Goal: Information Seeking & Learning: Learn about a topic

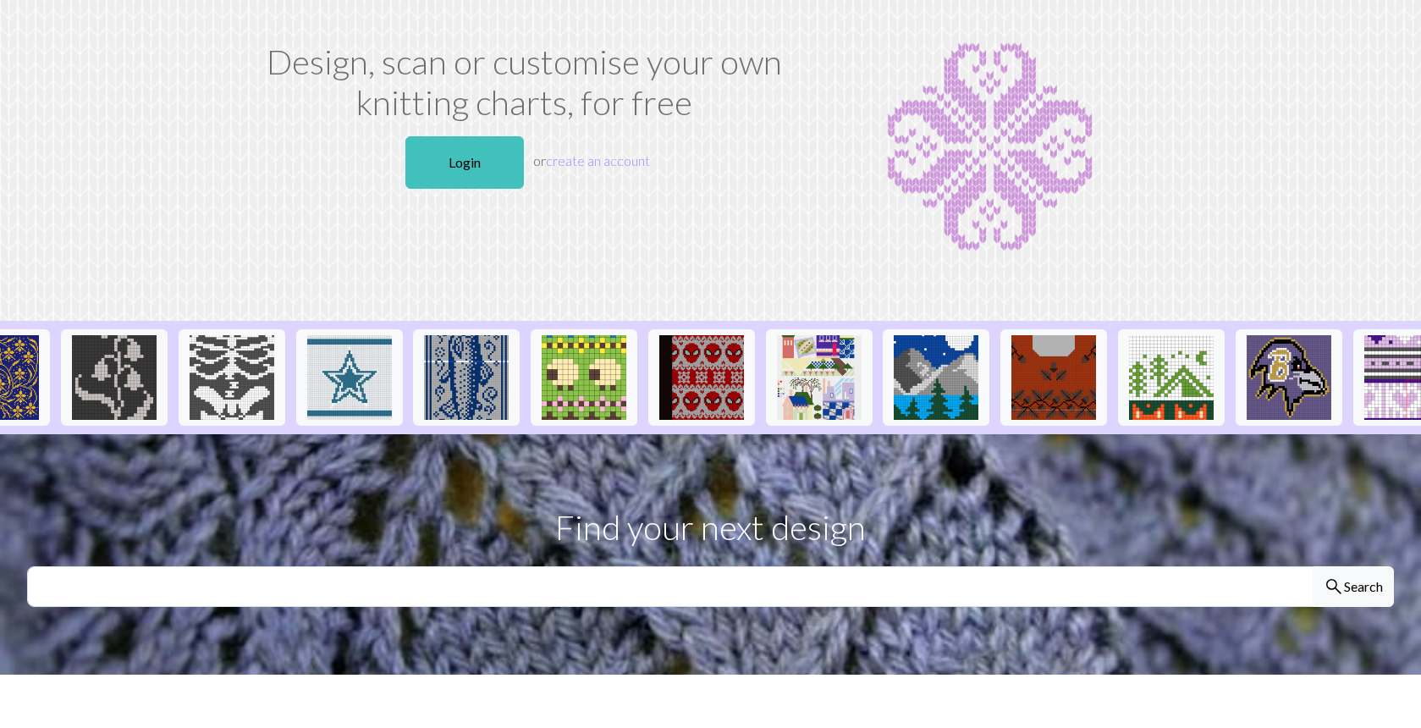
scroll to position [0, 1516]
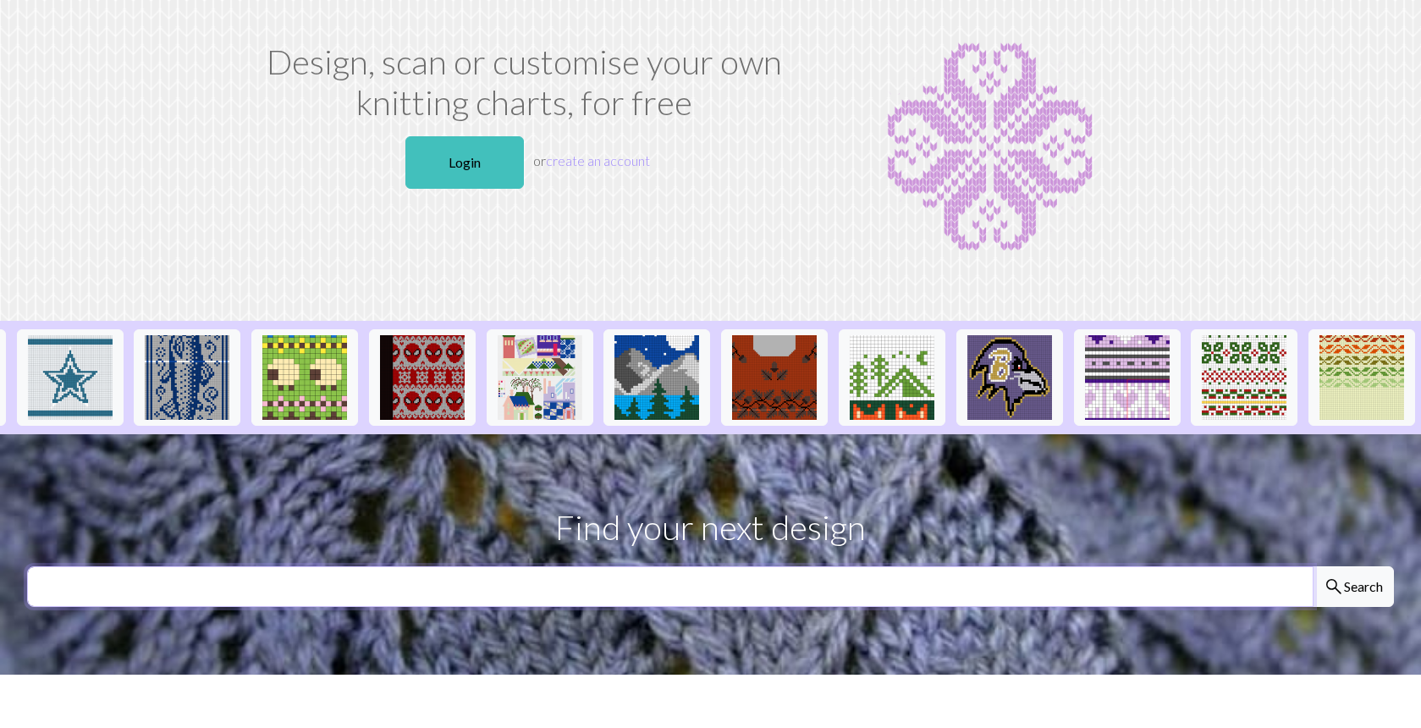
click at [717, 568] on input "text" at bounding box center [670, 586] width 1287 height 41
type input "anime"
click at [1313, 566] on button "search Search" at bounding box center [1353, 586] width 81 height 41
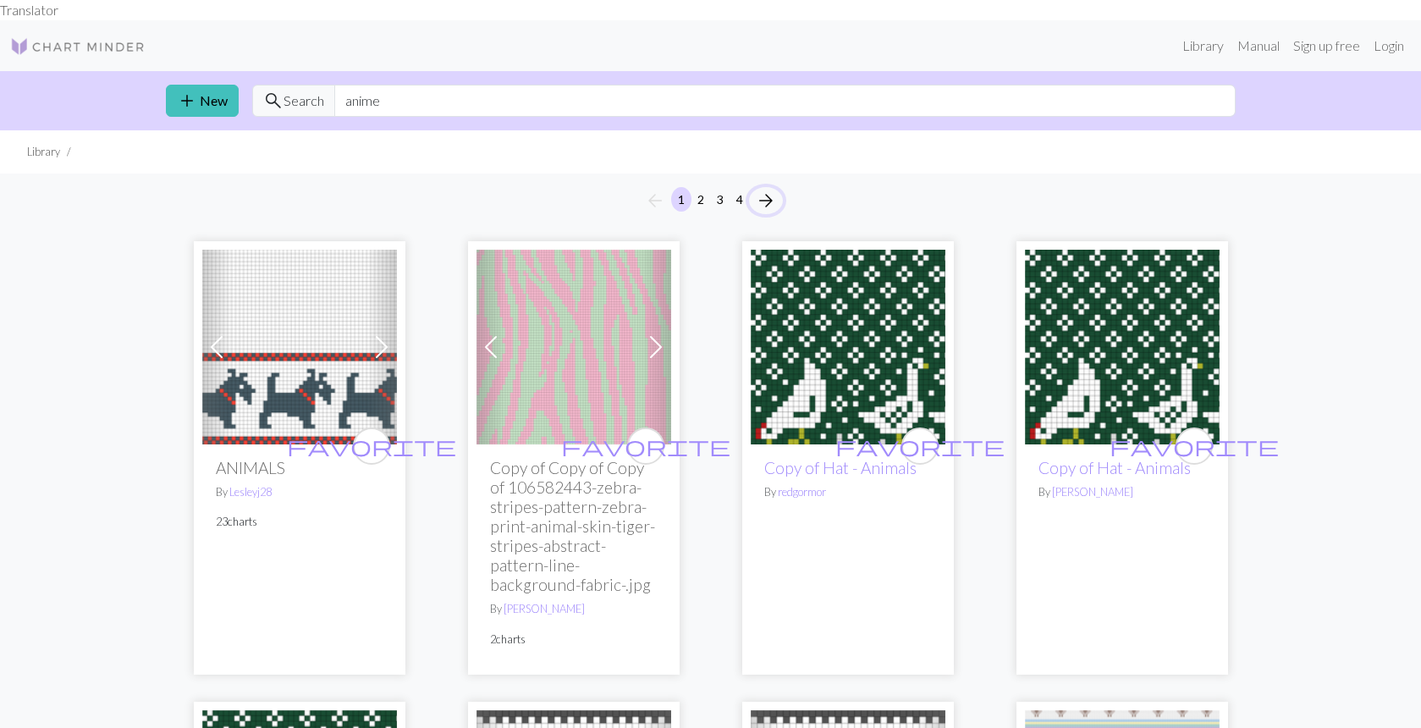
click at [763, 189] on span "arrow_forward" at bounding box center [766, 201] width 20 height 24
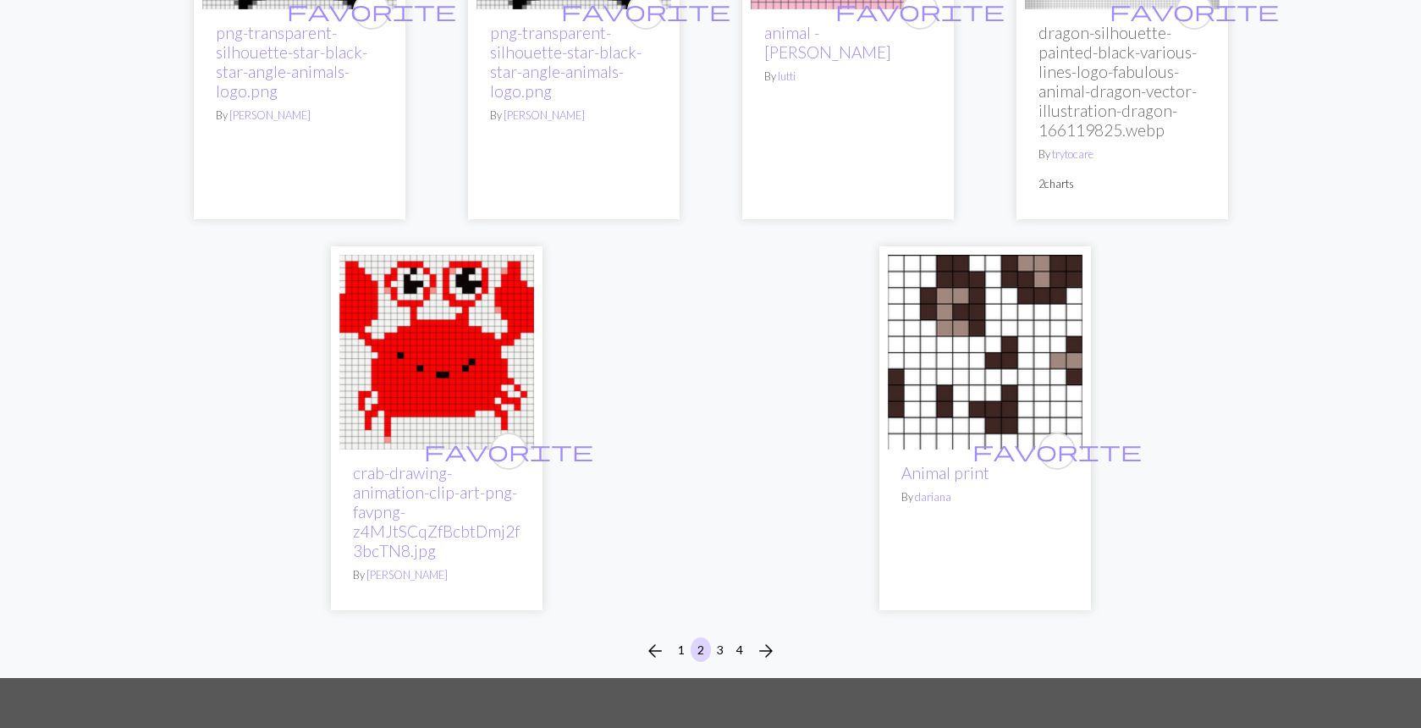
scroll to position [4815, 0]
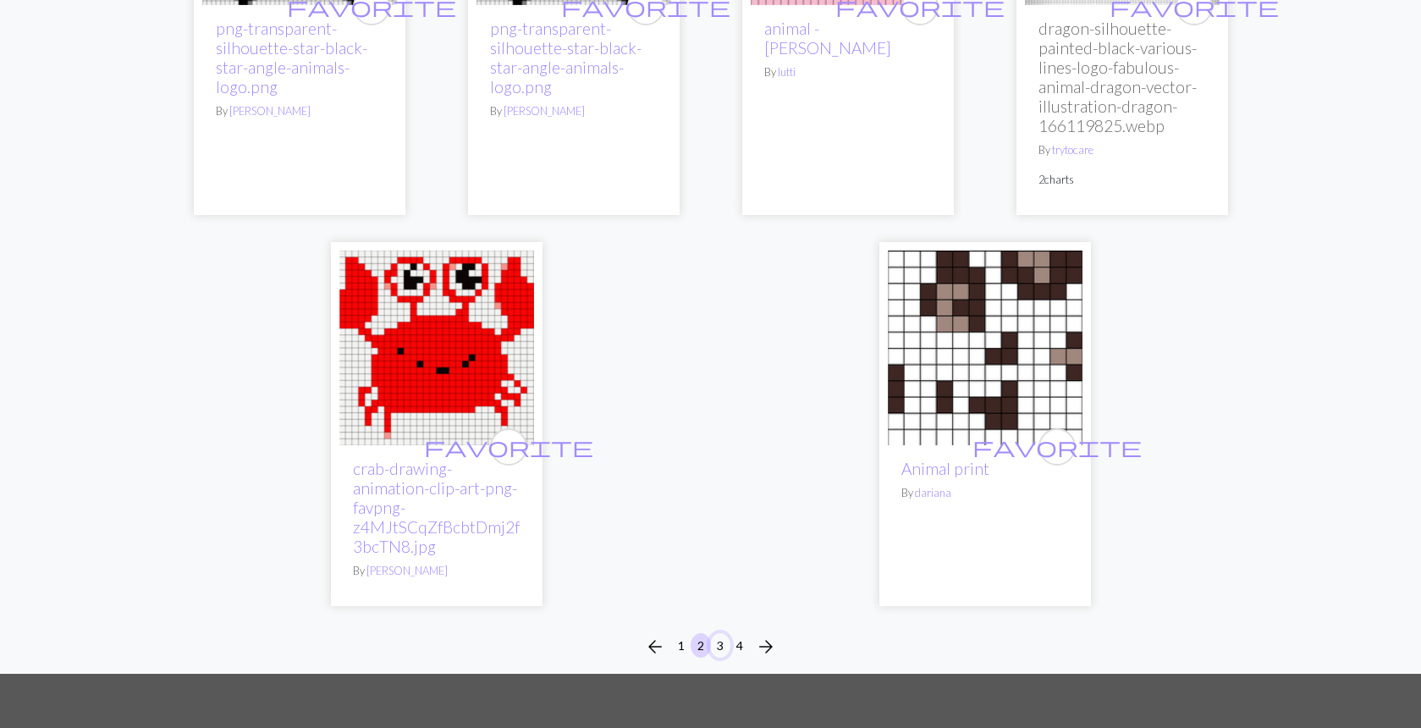
click at [722, 633] on button "3" at bounding box center [720, 645] width 20 height 25
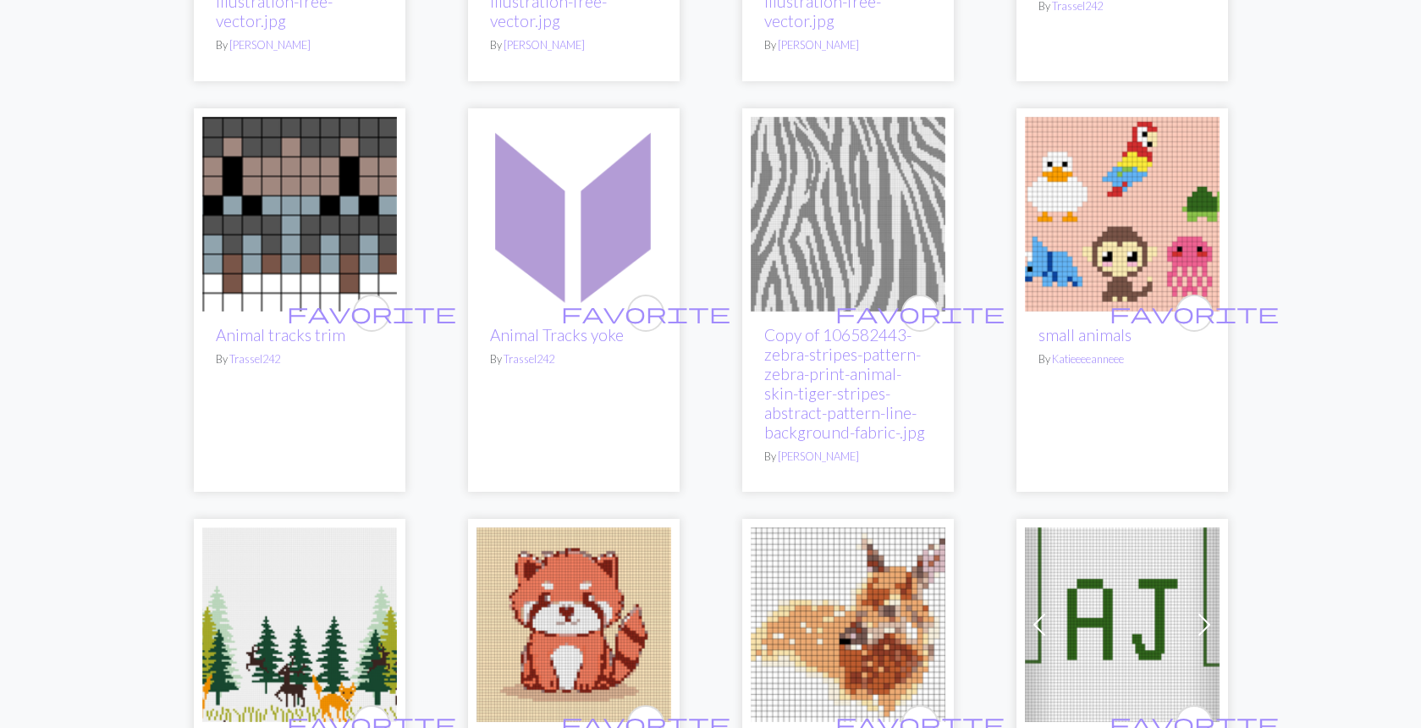
scroll to position [509, 0]
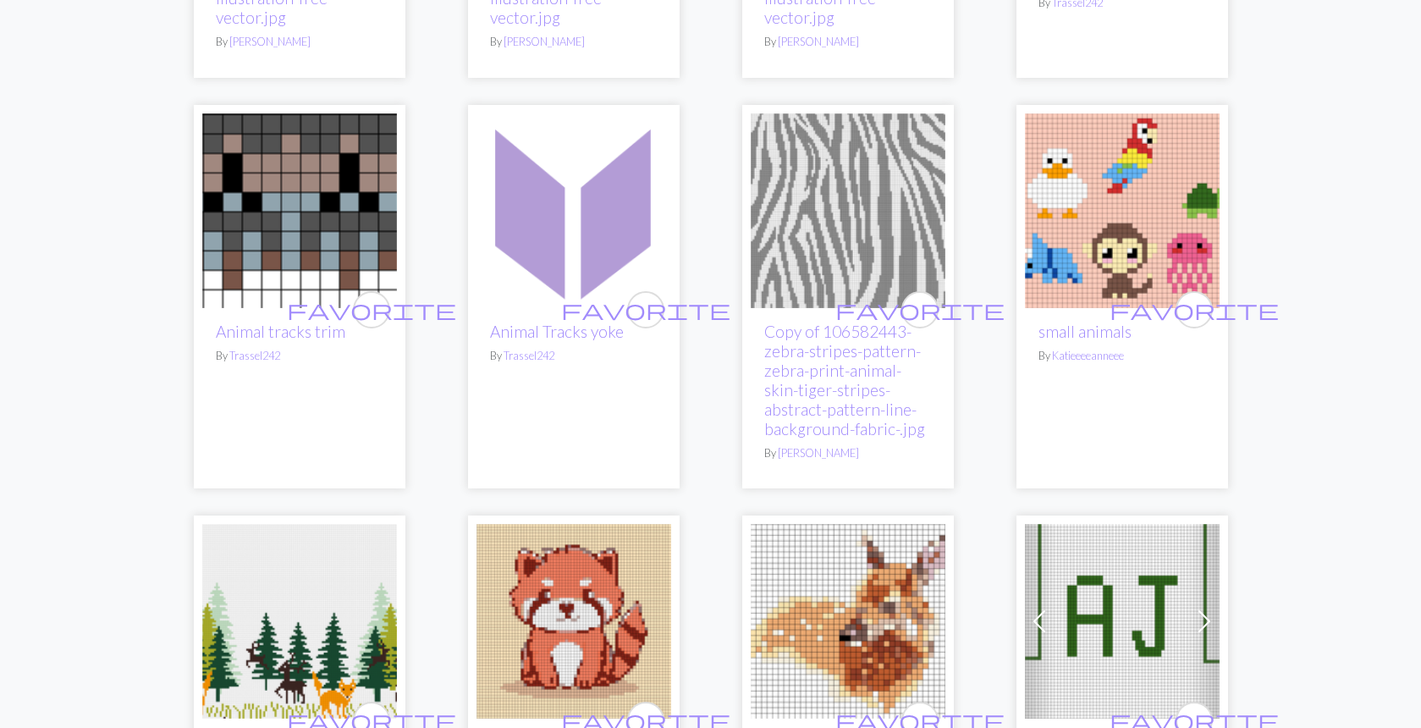
click at [1135, 212] on img at bounding box center [1122, 210] width 195 height 195
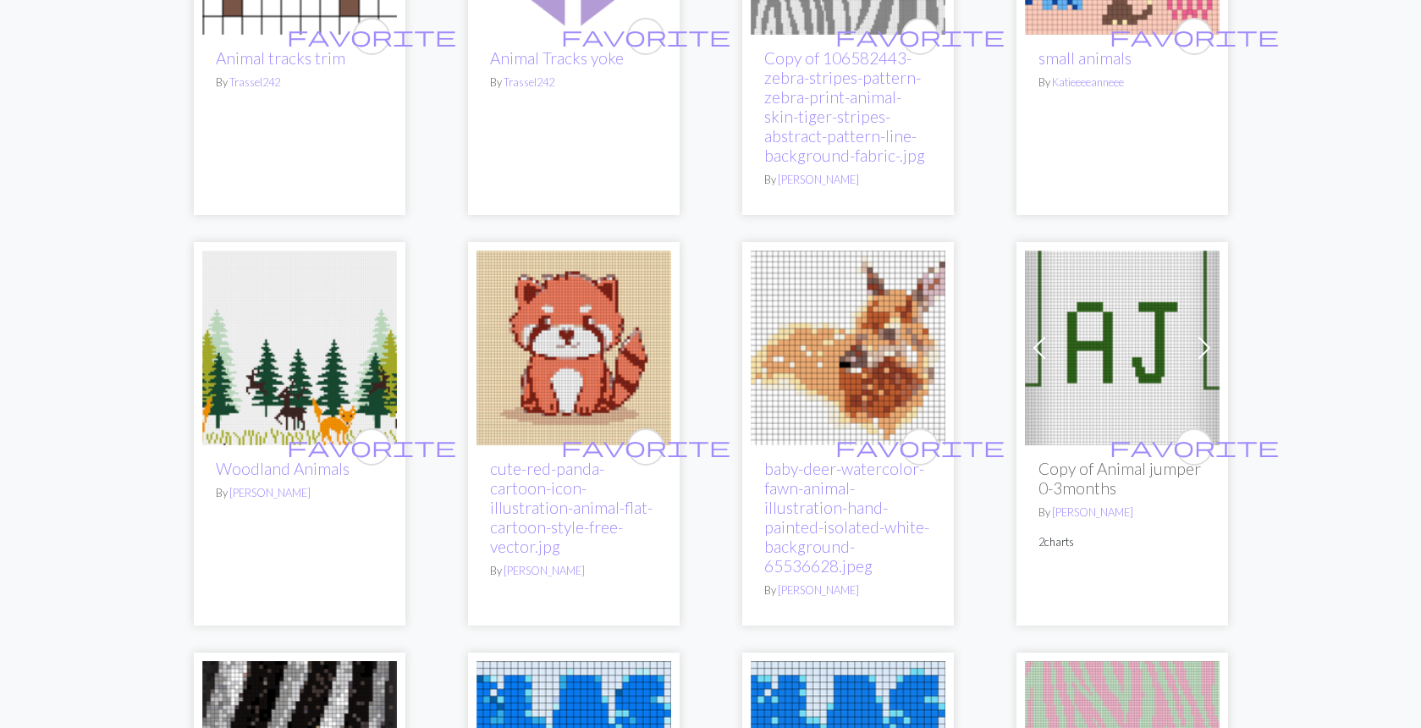
scroll to position [792, 0]
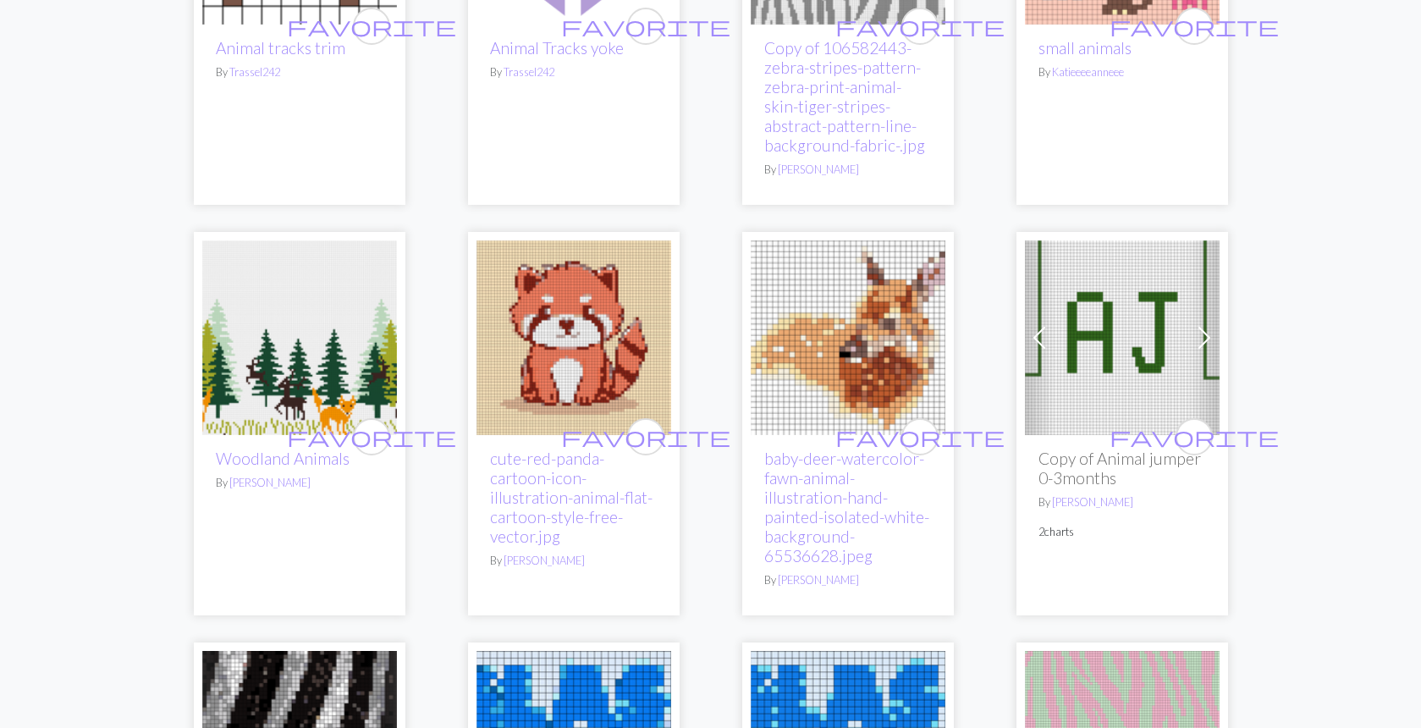
click at [788, 347] on img at bounding box center [848, 337] width 195 height 195
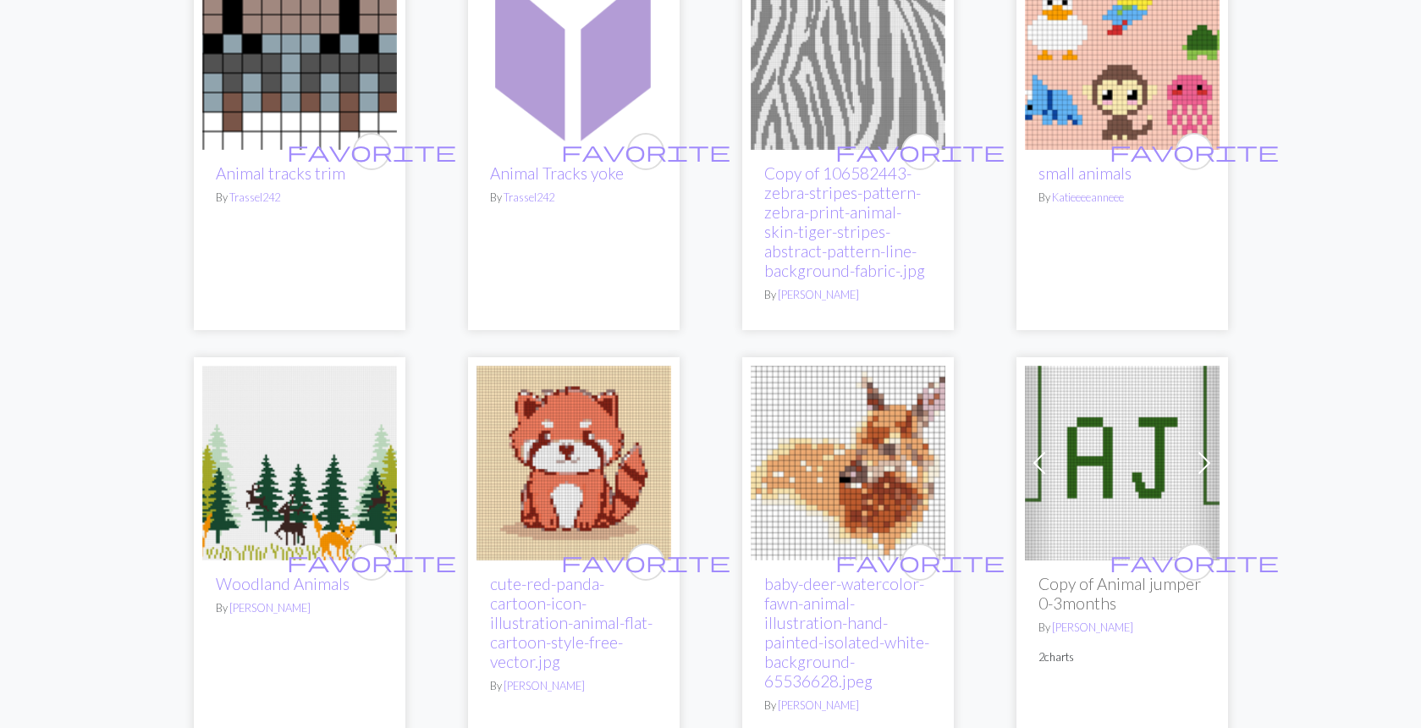
scroll to position [676, 0]
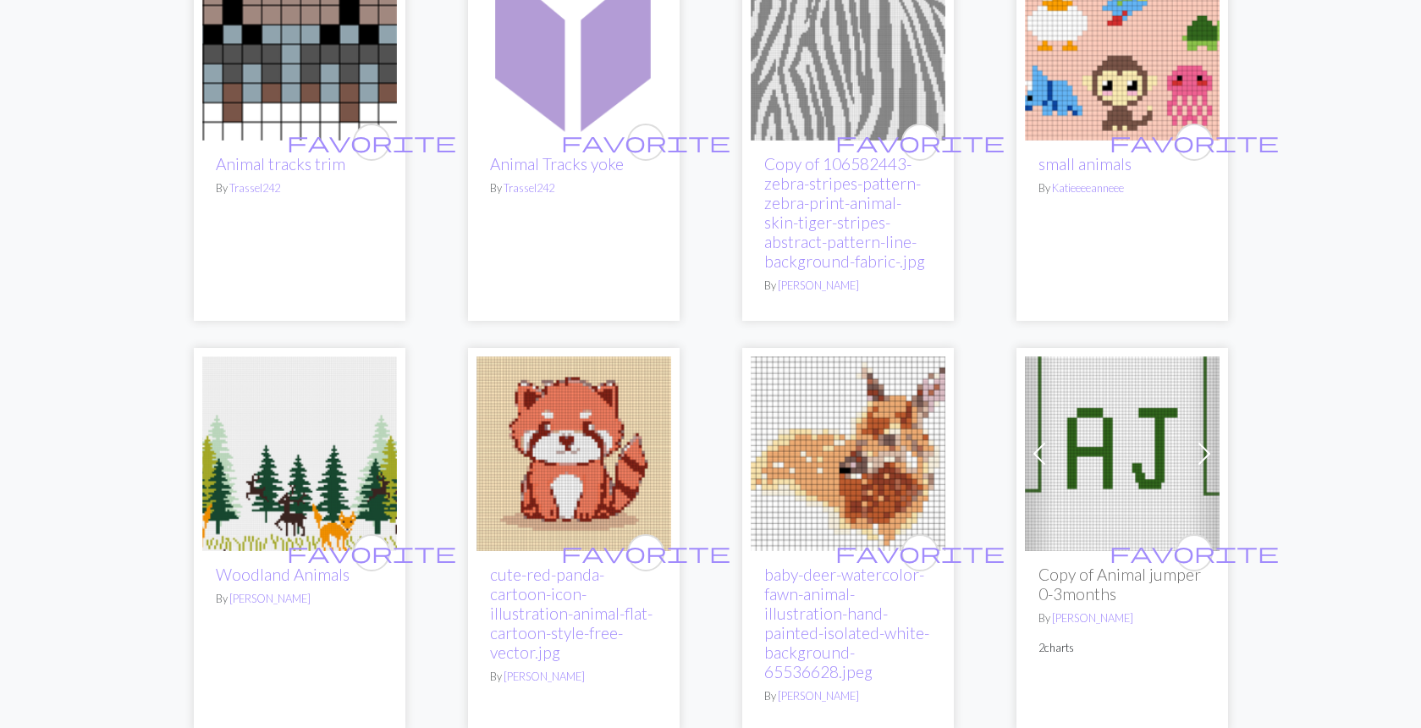
click at [581, 430] on img at bounding box center [574, 453] width 195 height 195
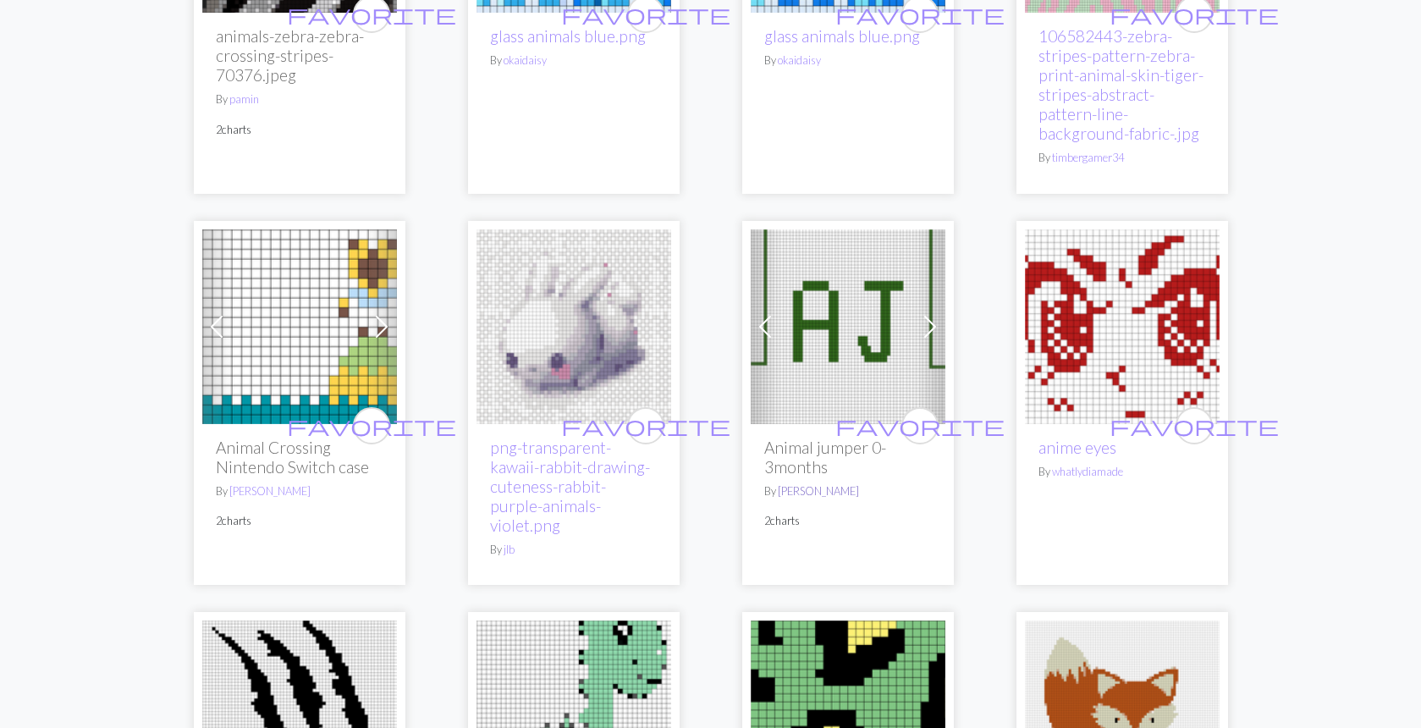
scroll to position [1627, 0]
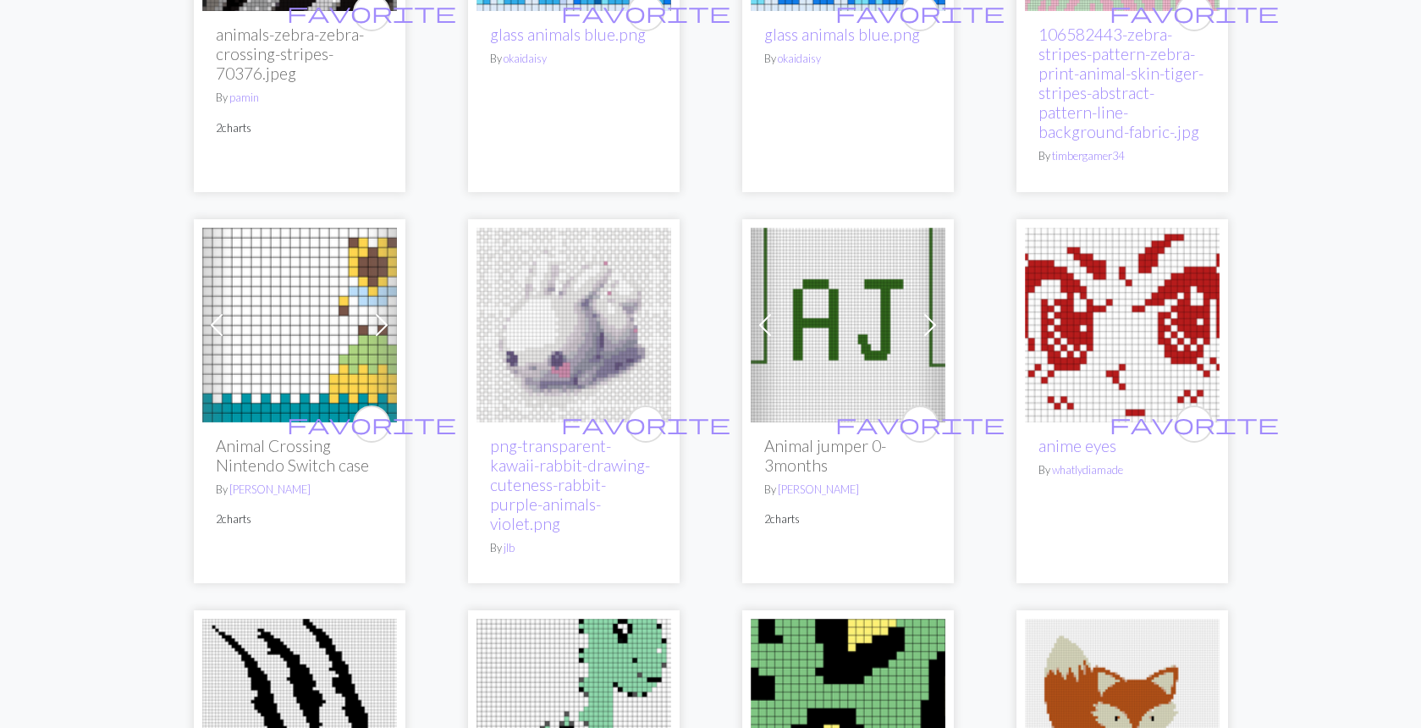
click at [588, 318] on img at bounding box center [574, 325] width 195 height 195
